Goal: Task Accomplishment & Management: Manage account settings

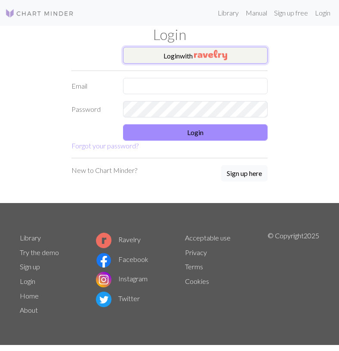
click at [180, 59] on button "Login with" at bounding box center [195, 55] width 145 height 17
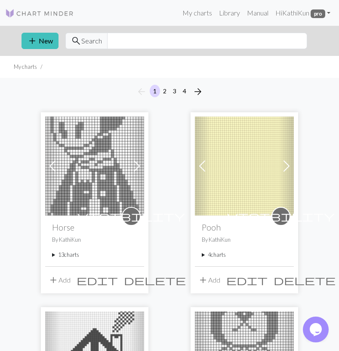
click at [68, 256] on summary "13 charts" at bounding box center [94, 255] width 85 height 8
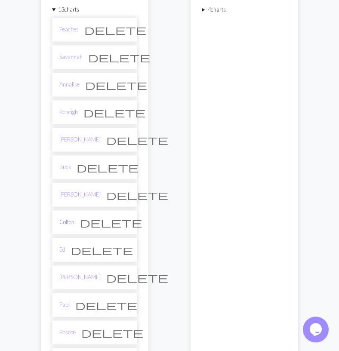
scroll to position [269, 0]
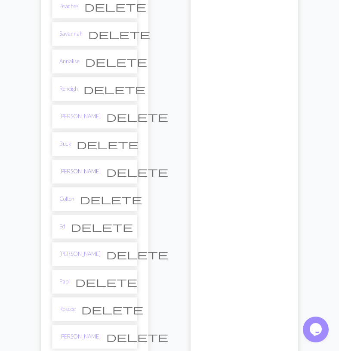
click at [68, 169] on link "[PERSON_NAME]" at bounding box center [79, 171] width 41 height 8
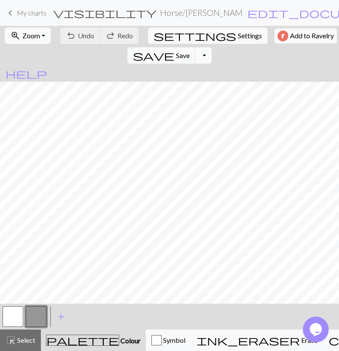
click at [212, 47] on button "Toggle Dropdown" at bounding box center [203, 55] width 16 height 16
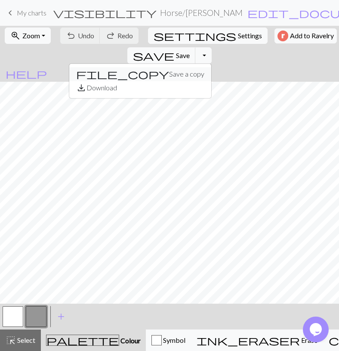
click at [211, 67] on button "file_copy Save a copy" at bounding box center [140, 74] width 142 height 14
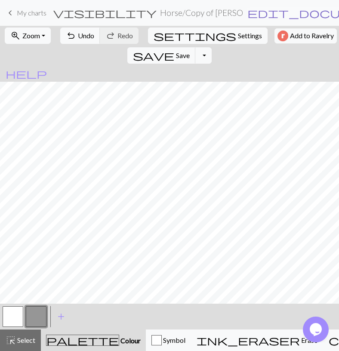
click at [248, 14] on span "edit_document" at bounding box center [315, 13] width 134 height 12
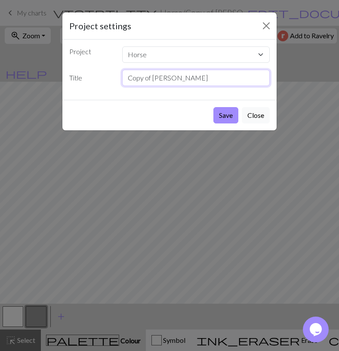
drag, startPoint x: 179, startPoint y: 79, endPoint x: -9, endPoint y: 85, distance: 187.8
click at [122, 85] on input "Copy of Clyde" at bounding box center [196, 78] width 148 height 16
type input "Victoria"
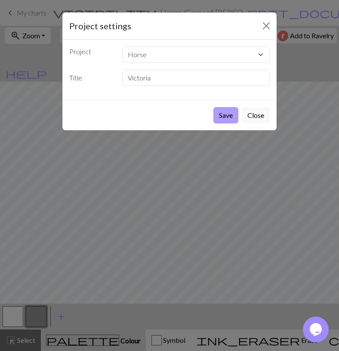
click at [233, 118] on button "Save" at bounding box center [226, 115] width 25 height 16
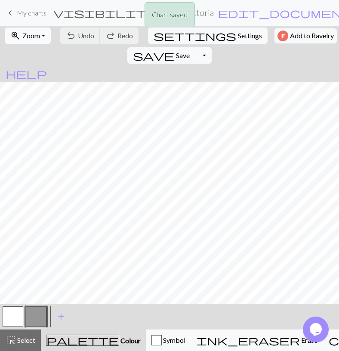
click at [35, 36] on span "Zoom" at bounding box center [31, 35] width 18 height 8
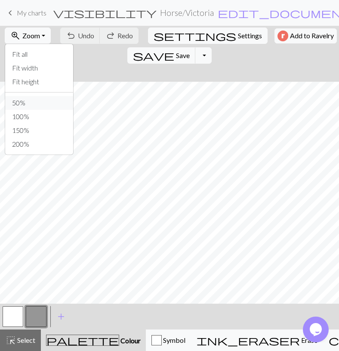
click at [40, 104] on button "50%" at bounding box center [39, 103] width 68 height 14
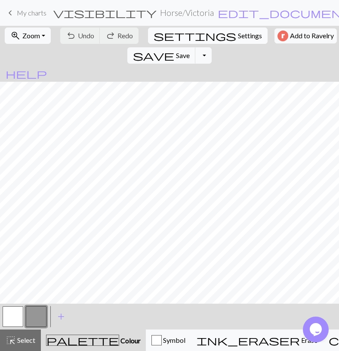
click at [238, 31] on span "Settings" at bounding box center [250, 36] width 24 height 10
select select "aran"
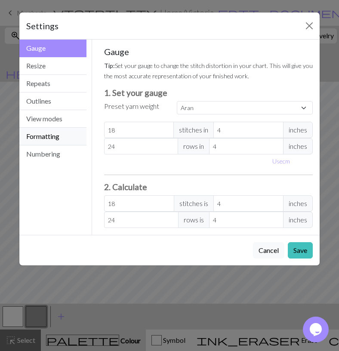
drag, startPoint x: 56, startPoint y: 130, endPoint x: 72, endPoint y: 131, distance: 15.6
click at [56, 130] on button "Formatting" at bounding box center [52, 137] width 67 height 18
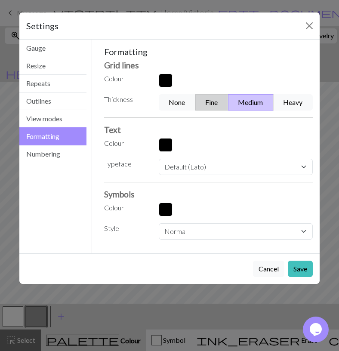
click at [226, 106] on button "Fine" at bounding box center [211, 102] width 33 height 16
click at [299, 263] on button "Save" at bounding box center [300, 269] width 25 height 16
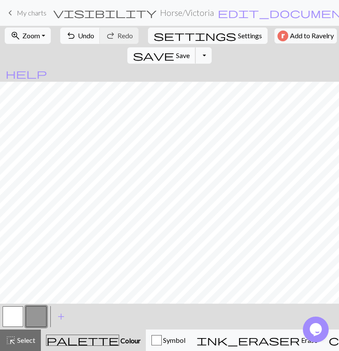
click at [196, 47] on button "save Save Save" at bounding box center [161, 55] width 68 height 16
click at [15, 315] on button "button" at bounding box center [13, 317] width 21 height 21
click at [21, 336] on div "highlight_alt Select Select" at bounding box center [21, 340] width 30 height 10
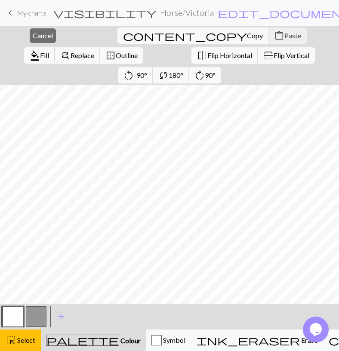
click at [55, 47] on button "format_color_fill Fill" at bounding box center [39, 55] width 31 height 16
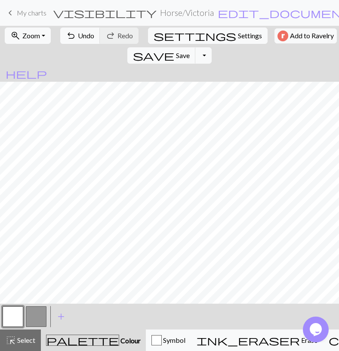
click at [34, 314] on button "button" at bounding box center [36, 317] width 21 height 21
click at [34, 342] on span "Select" at bounding box center [25, 340] width 19 height 8
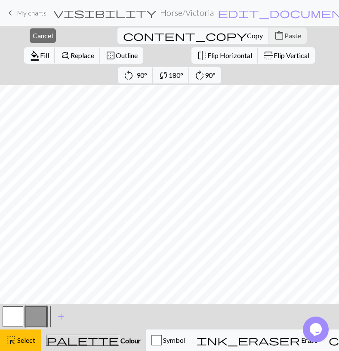
click at [49, 51] on span "Fill" at bounding box center [44, 55] width 9 height 8
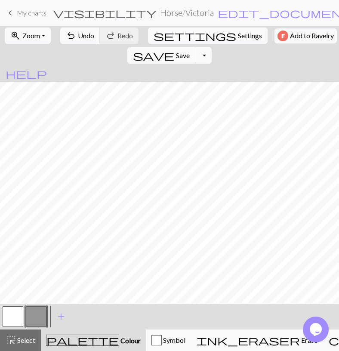
click at [17, 314] on button "button" at bounding box center [13, 317] width 21 height 21
drag, startPoint x: 32, startPoint y: 315, endPoint x: 36, endPoint y: 304, distance: 10.9
click at [32, 315] on button "button" at bounding box center [36, 317] width 21 height 21
drag, startPoint x: 15, startPoint y: 322, endPoint x: 19, endPoint y: 319, distance: 5.2
click at [15, 322] on button "button" at bounding box center [13, 317] width 21 height 21
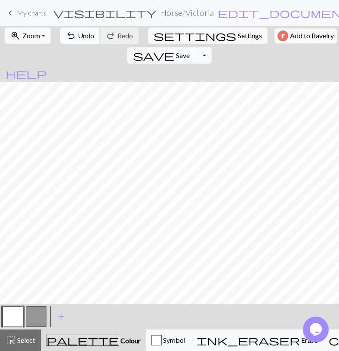
click at [89, 38] on span "Undo" at bounding box center [86, 35] width 16 height 8
click at [28, 317] on button "button" at bounding box center [36, 317] width 21 height 21
click at [9, 315] on button "button" at bounding box center [13, 317] width 21 height 21
click at [39, 311] on button "button" at bounding box center [36, 317] width 21 height 21
click at [21, 311] on button "button" at bounding box center [13, 317] width 21 height 21
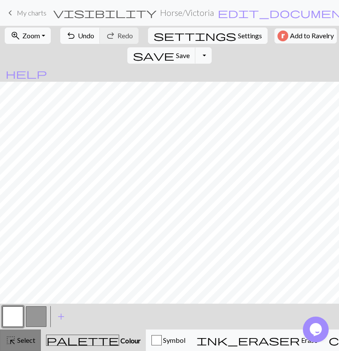
drag, startPoint x: 22, startPoint y: 341, endPoint x: 28, endPoint y: 336, distance: 7.6
click at [23, 341] on span "Select" at bounding box center [25, 340] width 19 height 8
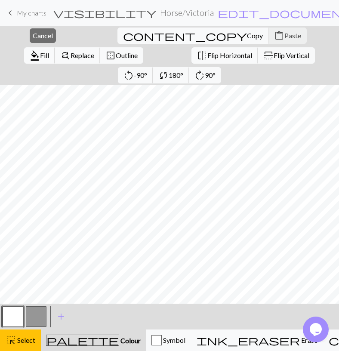
click at [40, 50] on span "format_color_fill" at bounding box center [35, 56] width 10 height 12
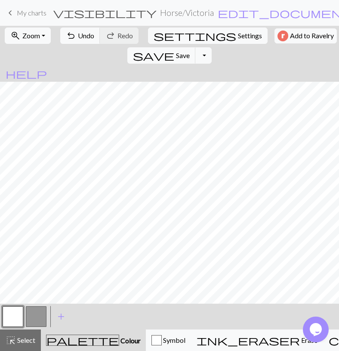
click at [39, 319] on button "button" at bounding box center [36, 317] width 21 height 21
click at [81, 33] on span "Undo" at bounding box center [86, 35] width 16 height 8
drag, startPoint x: 12, startPoint y: 316, endPoint x: 16, endPoint y: 307, distance: 10.0
click at [11, 316] on button "button" at bounding box center [13, 317] width 21 height 21
click at [38, 316] on button "button" at bounding box center [36, 317] width 21 height 21
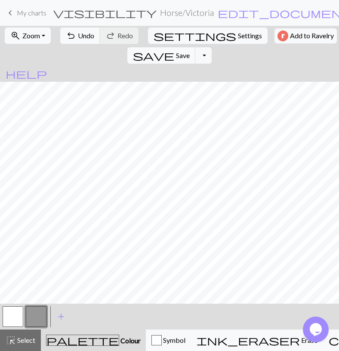
click at [16, 320] on button "button" at bounding box center [13, 317] width 21 height 21
click at [16, 342] on span "Select" at bounding box center [25, 340] width 19 height 8
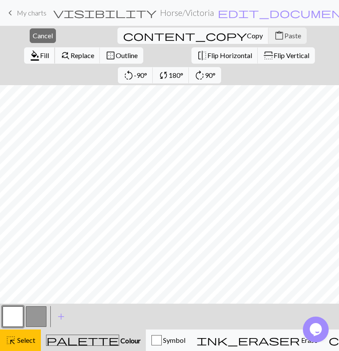
click at [55, 47] on button "format_color_fill Fill" at bounding box center [39, 55] width 31 height 16
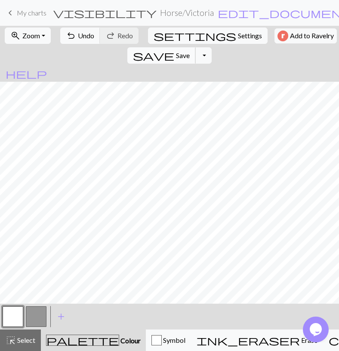
click at [190, 51] on span "Save" at bounding box center [183, 55] width 14 height 8
click at [46, 314] on button "button" at bounding box center [36, 317] width 21 height 21
click at [19, 317] on button "button" at bounding box center [13, 317] width 21 height 21
click at [37, 315] on button "button" at bounding box center [36, 317] width 21 height 21
click at [93, 41] on button "undo Undo Undo" at bounding box center [80, 36] width 40 height 16
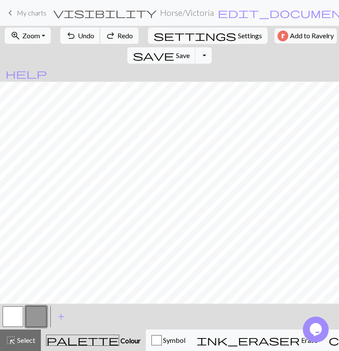
click at [92, 41] on button "undo Undo Undo" at bounding box center [80, 36] width 40 height 16
click at [129, 35] on button "redo Redo Redo" at bounding box center [119, 36] width 39 height 16
click at [13, 317] on button "button" at bounding box center [13, 317] width 21 height 21
click at [24, 338] on span "Select" at bounding box center [25, 340] width 19 height 8
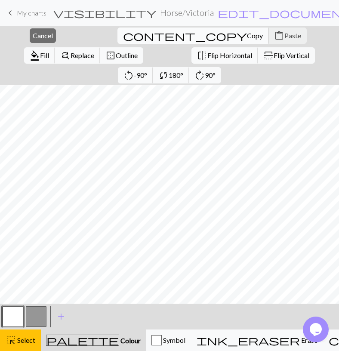
click at [123, 37] on span "content_copy" at bounding box center [185, 36] width 124 height 12
click at [269, 40] on button "content_paste Paste" at bounding box center [288, 36] width 38 height 16
click at [34, 38] on span "Cancel" at bounding box center [43, 35] width 20 height 8
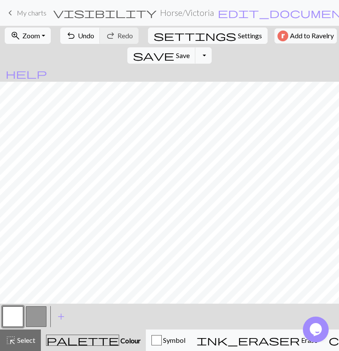
click at [32, 319] on button "button" at bounding box center [36, 317] width 21 height 21
click at [95, 32] on button "undo Undo Undo" at bounding box center [80, 36] width 40 height 16
drag, startPoint x: 9, startPoint y: 317, endPoint x: 14, endPoint y: 310, distance: 8.6
click at [9, 317] on button "button" at bounding box center [13, 317] width 21 height 21
click at [41, 314] on button "button" at bounding box center [36, 317] width 21 height 21
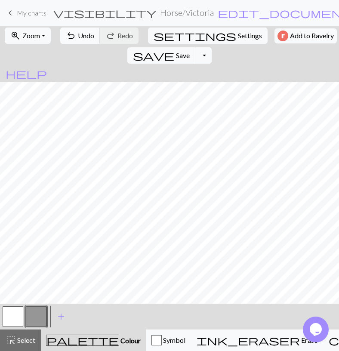
click at [89, 40] on button "undo Undo Undo" at bounding box center [80, 36] width 40 height 16
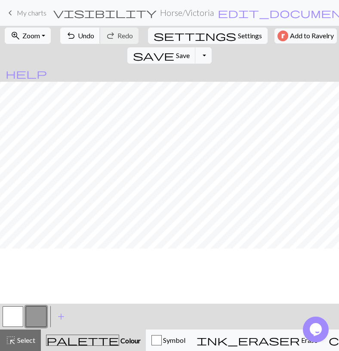
scroll to position [0, 0]
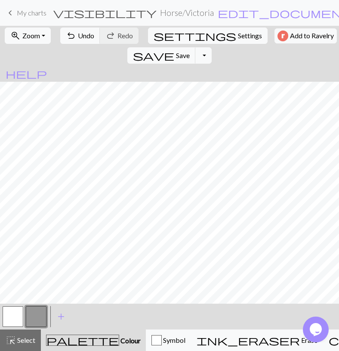
click at [12, 318] on button "button" at bounding box center [13, 317] width 21 height 21
click at [78, 32] on span "Undo" at bounding box center [86, 35] width 16 height 8
click at [33, 312] on button "button" at bounding box center [36, 317] width 21 height 21
drag, startPoint x: 6, startPoint y: 324, endPoint x: 21, endPoint y: 304, distance: 24.4
click at [6, 323] on button "button" at bounding box center [13, 317] width 21 height 21
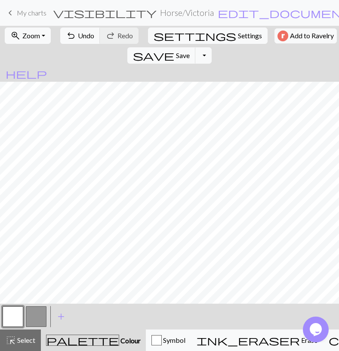
click at [40, 310] on button "button" at bounding box center [36, 317] width 21 height 21
click at [12, 319] on button "button" at bounding box center [13, 317] width 21 height 21
click at [34, 313] on button "button" at bounding box center [36, 317] width 21 height 21
click at [72, 27] on div "undo Undo Undo redo Redo Redo" at bounding box center [100, 36] width 84 height 20
click at [77, 41] on button "undo Undo Undo" at bounding box center [80, 36] width 40 height 16
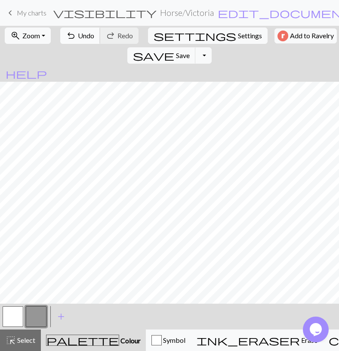
click at [87, 34] on span "Undo" at bounding box center [86, 35] width 16 height 8
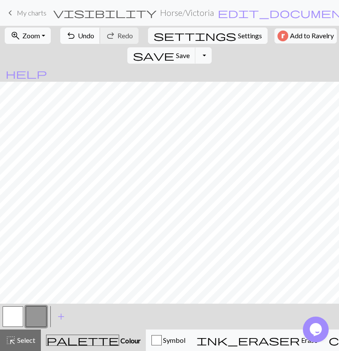
click at [84, 33] on span "Undo" at bounding box center [86, 35] width 16 height 8
click at [81, 36] on span "Undo" at bounding box center [86, 35] width 16 height 8
drag, startPoint x: 31, startPoint y: 339, endPoint x: 50, endPoint y: 311, distance: 33.4
click at [32, 338] on span "Select" at bounding box center [25, 340] width 19 height 8
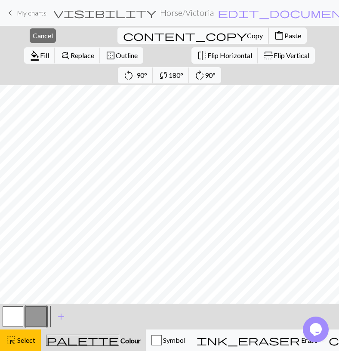
click at [247, 37] on span "Copy" at bounding box center [255, 35] width 16 height 8
click at [274, 37] on span "content_paste" at bounding box center [279, 36] width 10 height 12
click at [33, 36] on span "Cancel" at bounding box center [43, 35] width 20 height 8
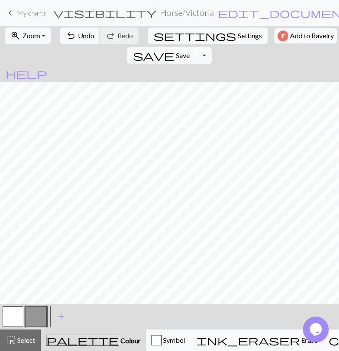
click at [8, 319] on button "button" at bounding box center [13, 317] width 21 height 21
click at [34, 318] on button "button" at bounding box center [36, 317] width 21 height 21
click at [87, 38] on span "Undo" at bounding box center [86, 35] width 16 height 8
drag, startPoint x: 7, startPoint y: 319, endPoint x: 12, endPoint y: 316, distance: 5.2
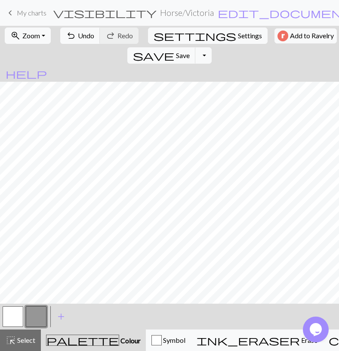
click at [8, 319] on button "button" at bounding box center [13, 317] width 21 height 21
click at [34, 316] on button "button" at bounding box center [36, 317] width 21 height 21
click at [238, 34] on span "Settings" at bounding box center [250, 36] width 24 height 10
select select "aran"
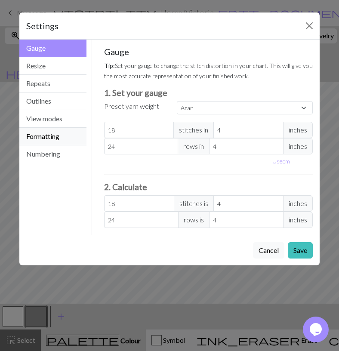
click at [64, 130] on button "Formatting" at bounding box center [52, 137] width 67 height 18
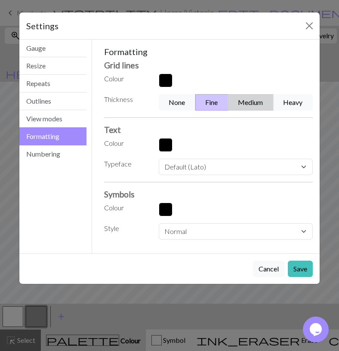
click at [250, 106] on button "Medium" at bounding box center [251, 102] width 46 height 16
click at [314, 266] on div "Cancel Save" at bounding box center [169, 269] width 301 height 31
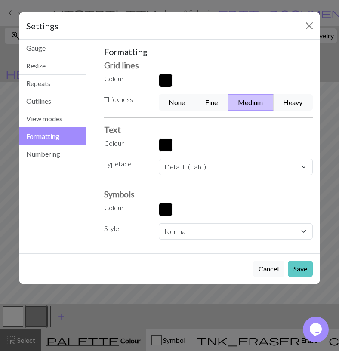
click at [311, 267] on button "Save" at bounding box center [300, 269] width 25 height 16
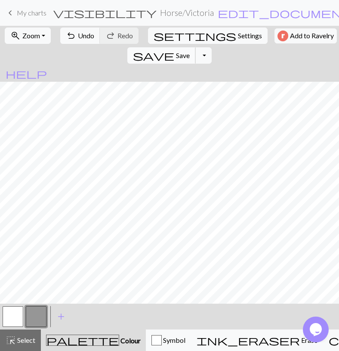
click at [196, 47] on button "save Save Save" at bounding box center [161, 55] width 68 height 16
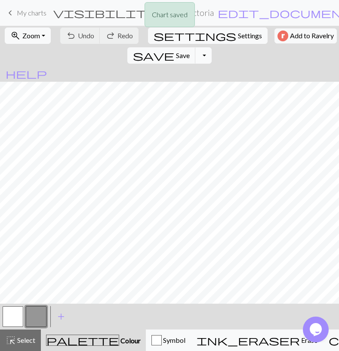
click at [212, 47] on button "Toggle Dropdown" at bounding box center [203, 55] width 16 height 16
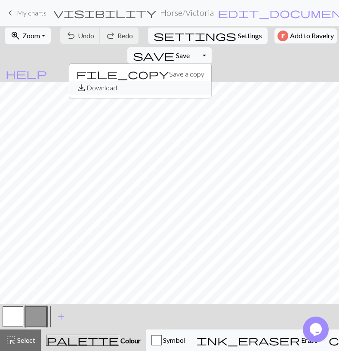
click at [211, 81] on button "save_alt Download" at bounding box center [140, 88] width 142 height 14
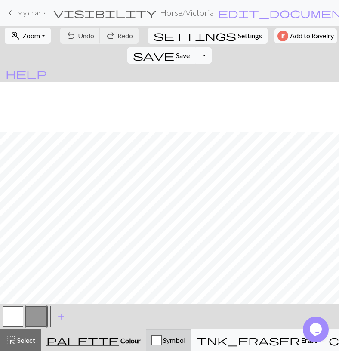
scroll to position [50, 0]
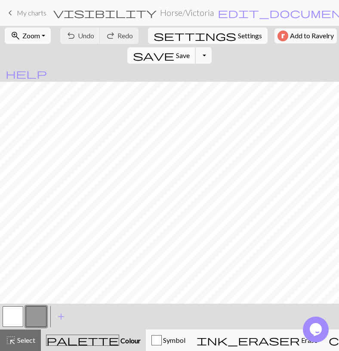
click at [174, 50] on span "save" at bounding box center [153, 56] width 41 height 12
click at [212, 47] on button "Toggle Dropdown" at bounding box center [203, 55] width 16 height 16
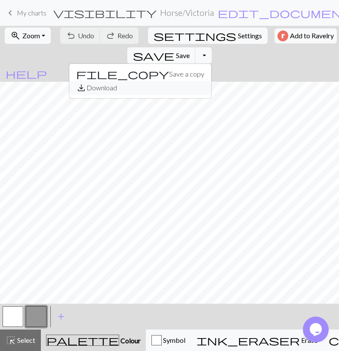
click at [211, 81] on button "save_alt Download" at bounding box center [140, 88] width 142 height 14
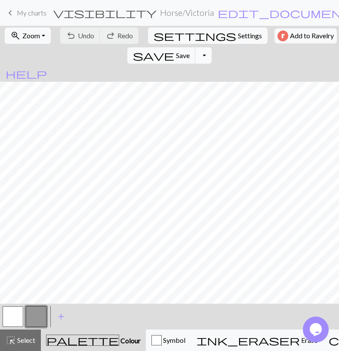
click at [212, 47] on button "Toggle Dropdown" at bounding box center [203, 55] width 16 height 16
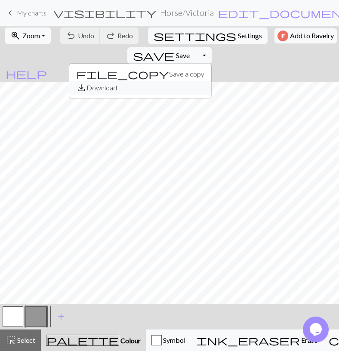
click at [211, 81] on button "save_alt Download" at bounding box center [140, 88] width 142 height 14
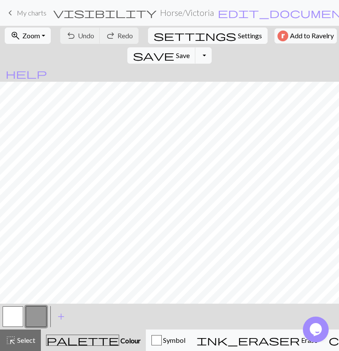
click at [12, 12] on span "keyboard_arrow_left" at bounding box center [10, 13] width 10 height 12
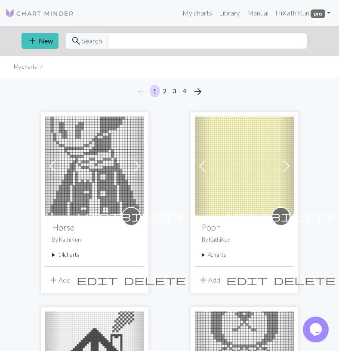
click at [71, 254] on summary "14 charts" at bounding box center [94, 255] width 85 height 8
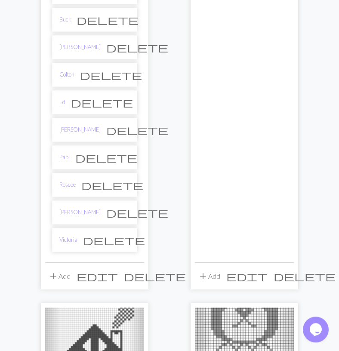
scroll to position [493, 0]
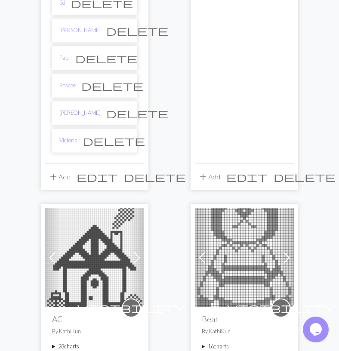
click at [71, 109] on link "[PERSON_NAME]" at bounding box center [79, 113] width 41 height 8
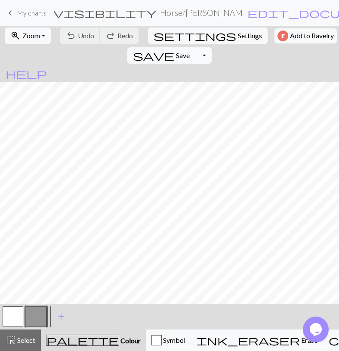
click at [212, 47] on button "Toggle Dropdown" at bounding box center [203, 55] width 16 height 16
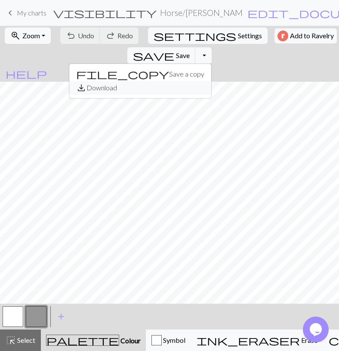
click at [211, 81] on button "save_alt Download" at bounding box center [140, 88] width 142 height 14
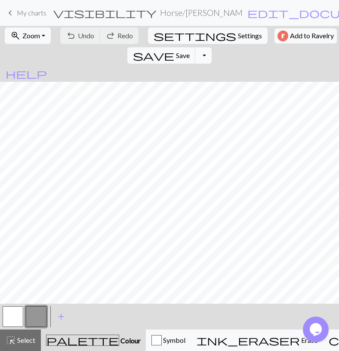
click at [212, 47] on button "Toggle Dropdown" at bounding box center [203, 55] width 16 height 16
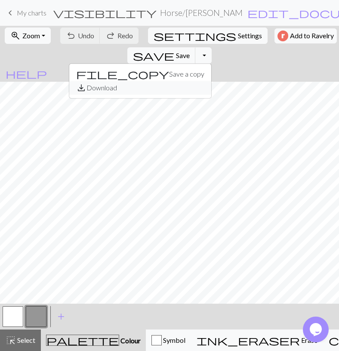
click at [211, 81] on button "save_alt Download" at bounding box center [140, 88] width 142 height 14
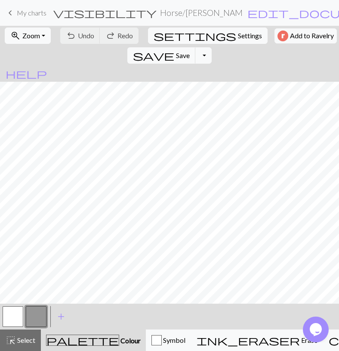
click at [41, 12] on span "My charts" at bounding box center [32, 13] width 30 height 8
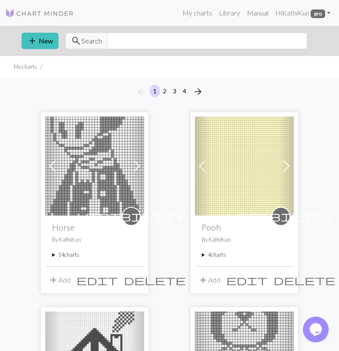
click at [80, 255] on summary "14 charts" at bounding box center [94, 255] width 85 height 8
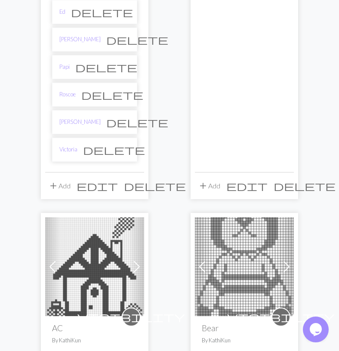
scroll to position [493, 0]
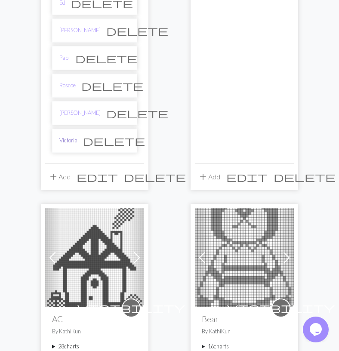
click at [73, 136] on link "Victoria" at bounding box center [68, 140] width 18 height 8
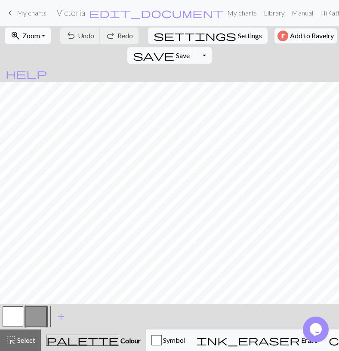
click at [37, 34] on span "Zoom" at bounding box center [31, 35] width 18 height 8
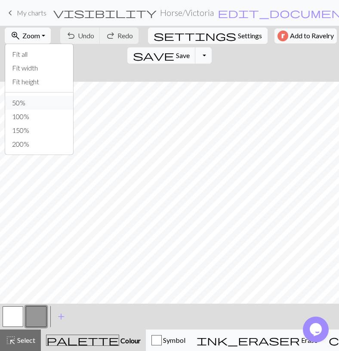
click at [31, 102] on button "50%" at bounding box center [39, 103] width 68 height 14
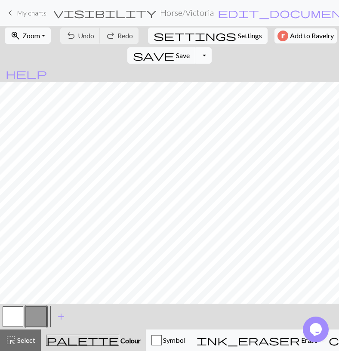
click at [212, 47] on button "Toggle Dropdown" at bounding box center [203, 55] width 16 height 16
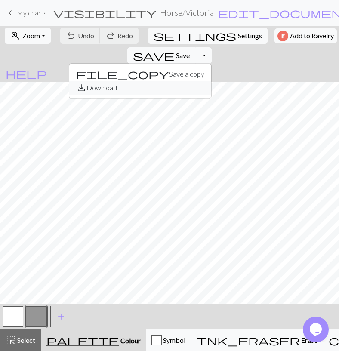
click at [211, 81] on button "save_alt Download" at bounding box center [140, 88] width 142 height 14
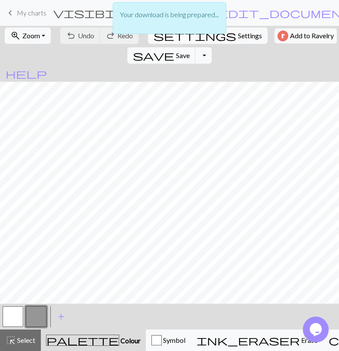
click at [211, 9] on div "Your download is being prepared..." at bounding box center [170, 18] width 114 height 32
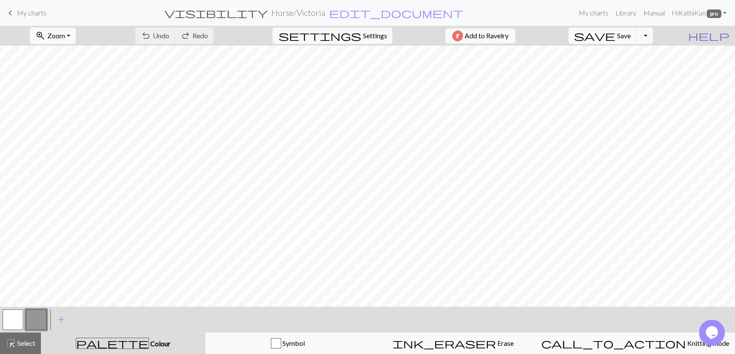
click at [339, 37] on span "help" at bounding box center [708, 36] width 41 height 12
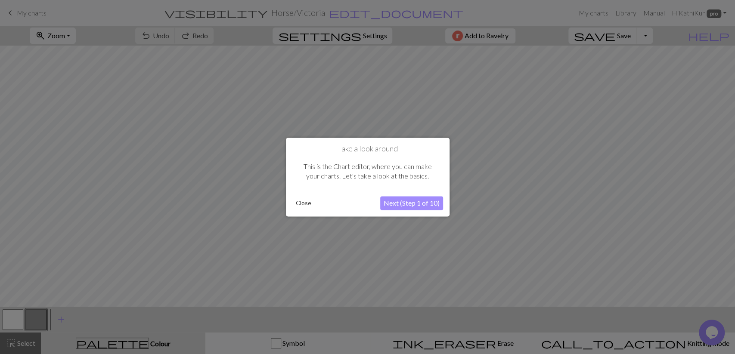
click at [301, 203] on button "Close" at bounding box center [303, 203] width 22 height 13
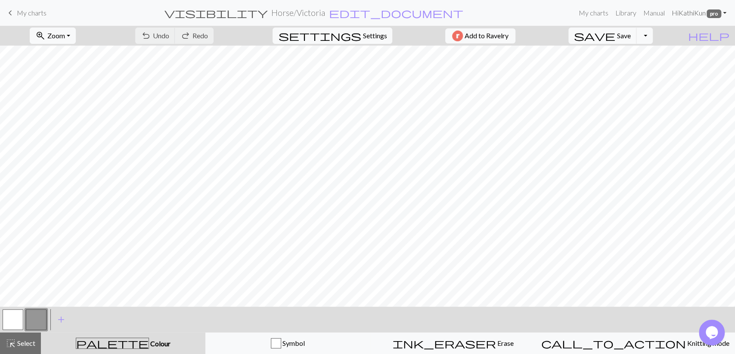
click at [339, 14] on link "Hi KathiKun pro" at bounding box center [699, 12] width 62 height 17
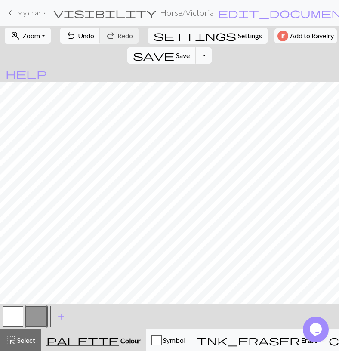
click at [190, 51] on span "Save" at bounding box center [183, 55] width 14 height 8
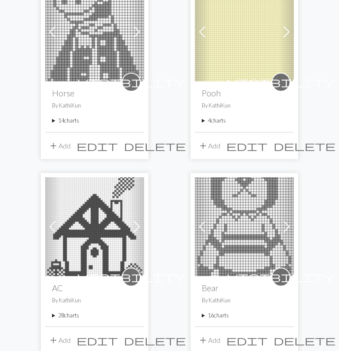
click at [68, 118] on summary "14 charts" at bounding box center [94, 121] width 85 height 8
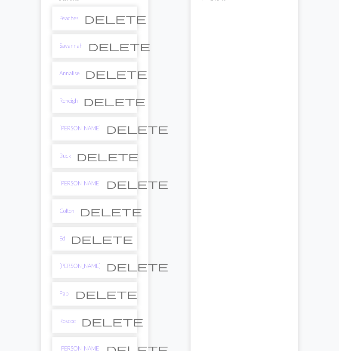
scroll to position [313, 0]
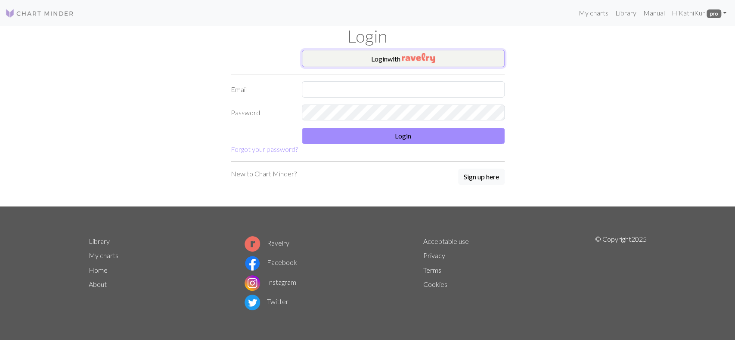
click at [396, 58] on button "Login with" at bounding box center [403, 58] width 203 height 17
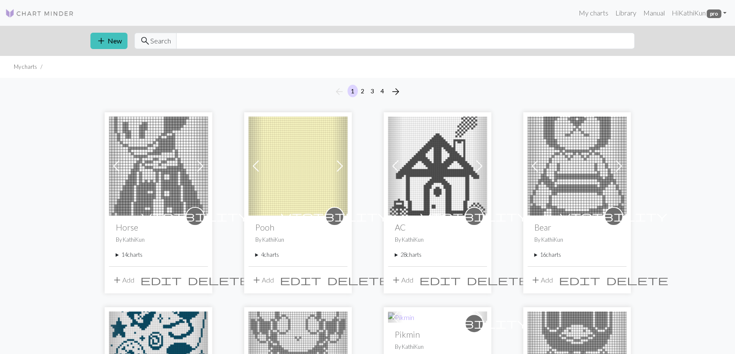
click at [130, 259] on summary "14 charts" at bounding box center [158, 255] width 85 height 8
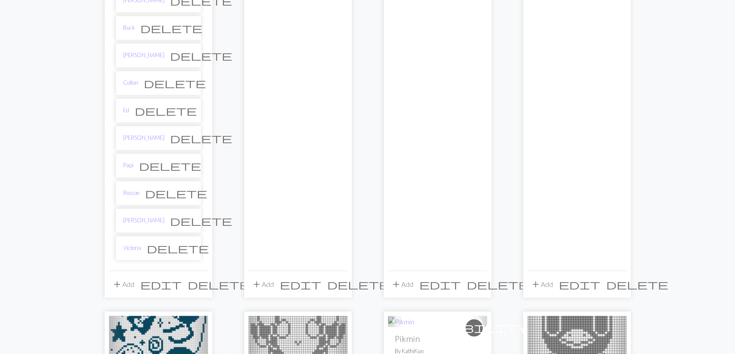
scroll to position [493, 0]
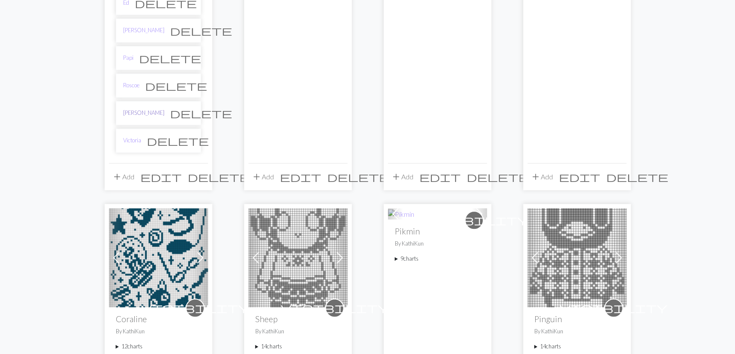
click at [129, 109] on link "[PERSON_NAME]" at bounding box center [143, 113] width 41 height 8
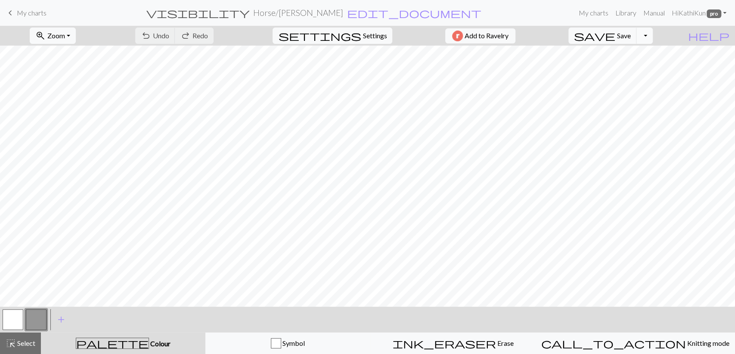
click at [653, 33] on button "Toggle Dropdown" at bounding box center [644, 36] width 16 height 16
click at [637, 65] on button "save_alt Download" at bounding box center [581, 68] width 142 height 14
click at [40, 13] on span "My charts" at bounding box center [32, 13] width 30 height 8
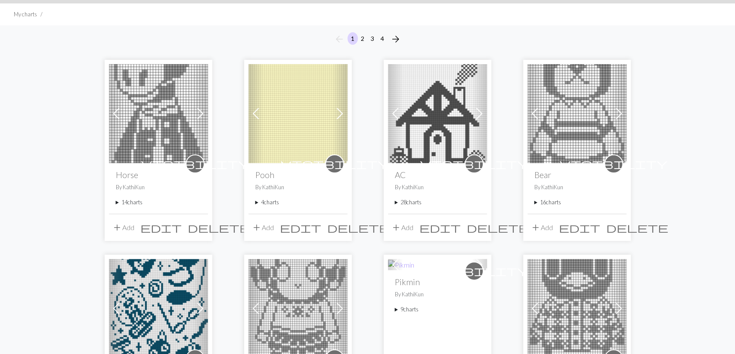
scroll to position [90, 0]
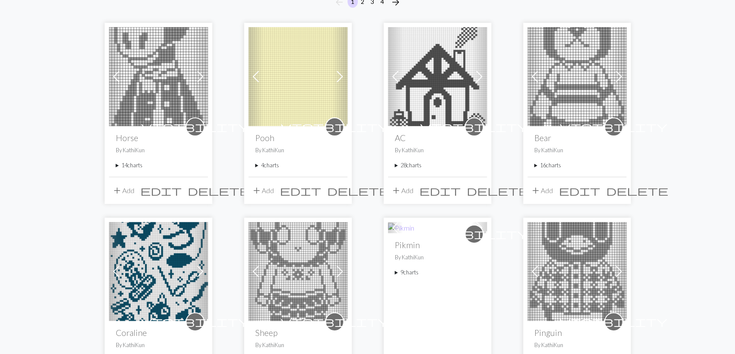
click at [273, 164] on summary "4 charts" at bounding box center [297, 165] width 85 height 8
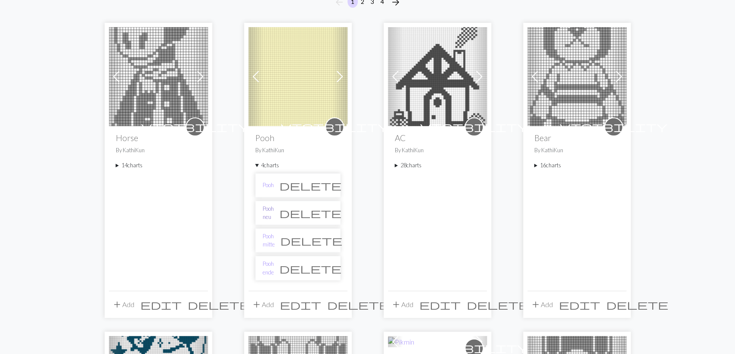
click at [274, 210] on link "Pooh neu" at bounding box center [268, 213] width 11 height 16
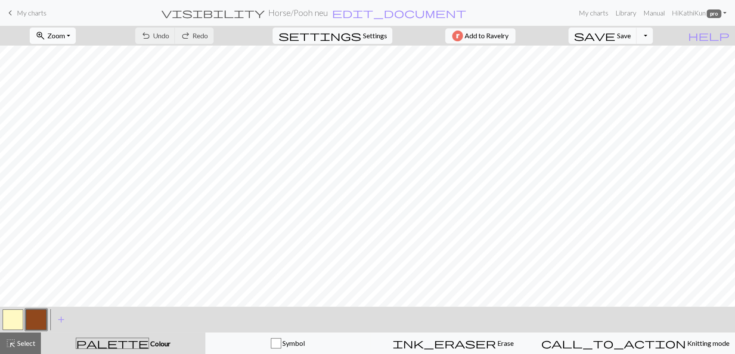
click at [61, 40] on span "Zoom" at bounding box center [56, 35] width 18 height 8
click at [92, 99] on button "50%" at bounding box center [64, 103] width 68 height 14
click at [633, 31] on button "save Save Save" at bounding box center [602, 36] width 68 height 16
